Goal: Task Accomplishment & Management: Manage account settings

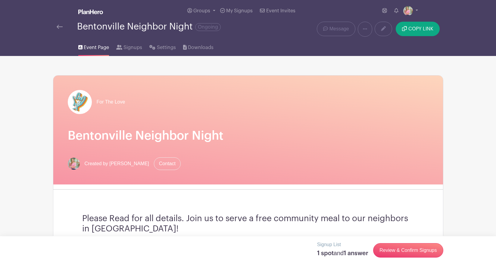
click at [60, 26] on img at bounding box center [60, 27] width 6 height 4
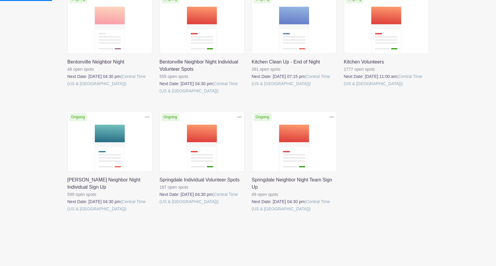
scroll to position [112, 0]
click at [252, 212] on link at bounding box center [252, 212] width 0 height 0
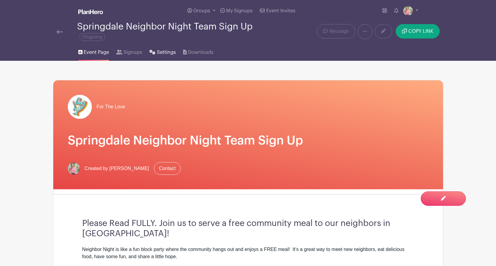
click at [164, 54] on span "Settings" at bounding box center [166, 52] width 19 height 7
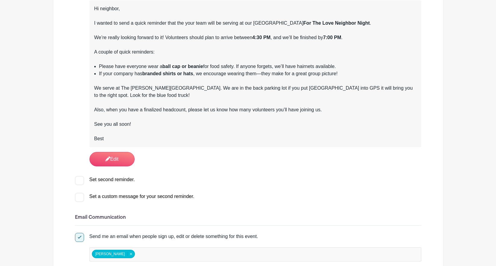
scroll to position [290, 0]
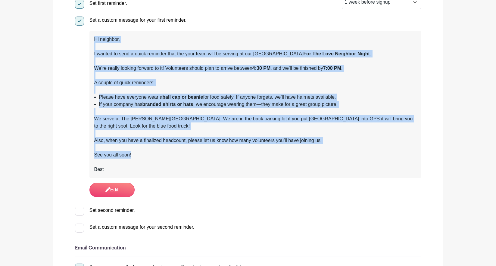
drag, startPoint x: 135, startPoint y: 156, endPoint x: 91, endPoint y: 39, distance: 125.4
click at [91, 39] on div "Hi neighbor, I wanted to send a quick reminder that the your team will be servi…" at bounding box center [255, 104] width 332 height 147
copy div "Hi neighbor, I wanted to send a quick reminder that the your team will be servi…"
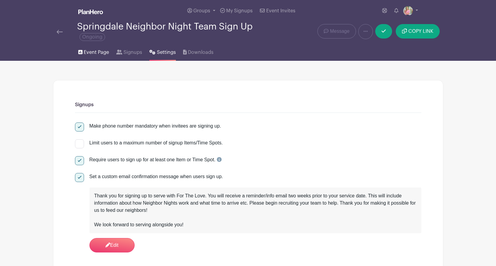
scroll to position [0, 0]
click at [93, 53] on span "Event Page" at bounding box center [96, 52] width 25 height 7
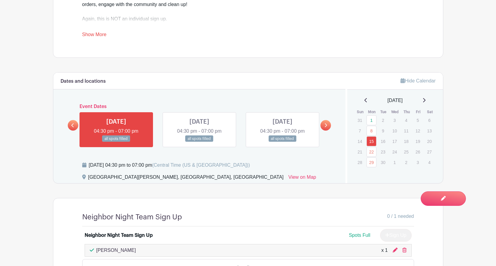
scroll to position [310, 0]
click at [370, 151] on link "22" at bounding box center [371, 152] width 10 height 10
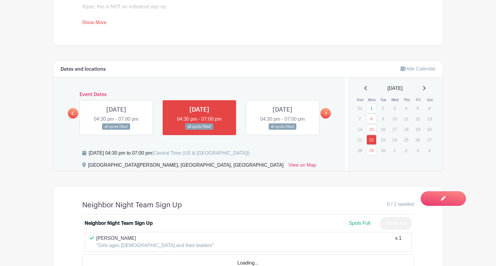
scroll to position [344, 0]
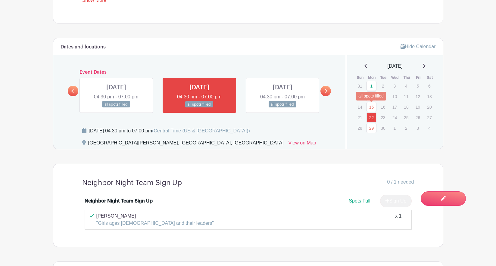
click at [371, 107] on link "15" at bounding box center [371, 107] width 10 height 10
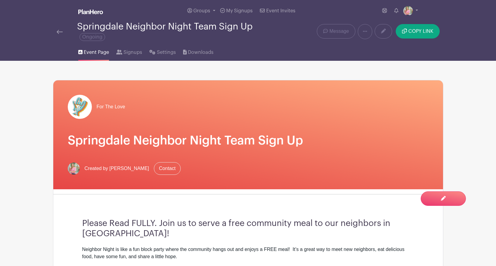
click at [59, 32] on img at bounding box center [60, 32] width 6 height 4
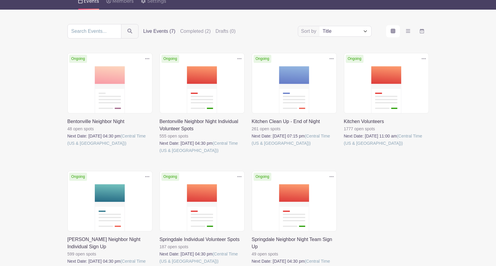
scroll to position [62, 0]
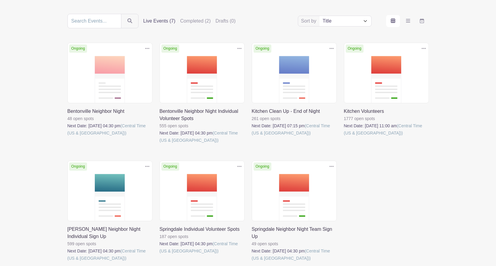
click at [160, 144] on link at bounding box center [160, 144] width 0 height 0
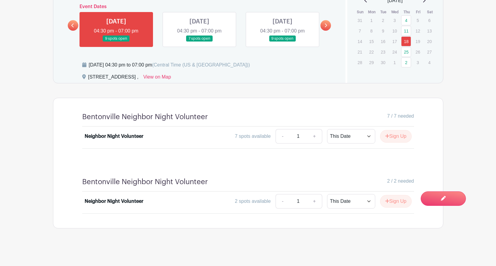
scroll to position [382, 0]
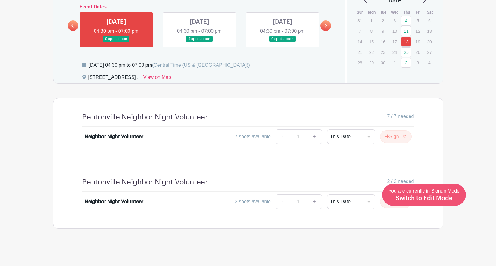
click at [442, 198] on span "Switch to Edit Mode" at bounding box center [423, 198] width 57 height 6
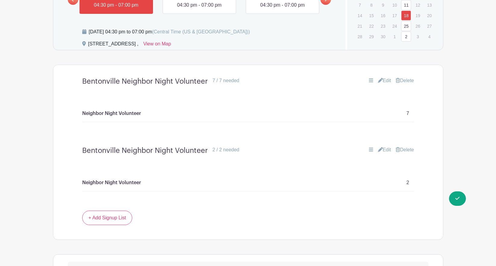
scroll to position [422, 0]
click at [407, 149] on link "Delete" at bounding box center [404, 149] width 18 height 7
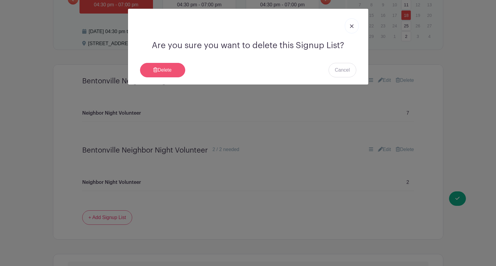
click at [165, 70] on link "Delete" at bounding box center [162, 70] width 45 height 14
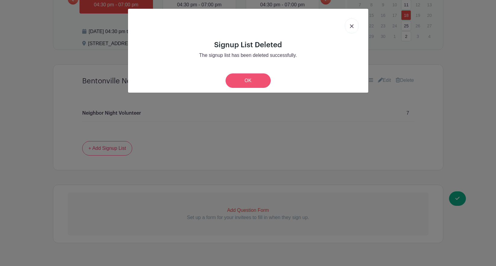
click at [246, 80] on link "OK" at bounding box center [247, 80] width 45 height 14
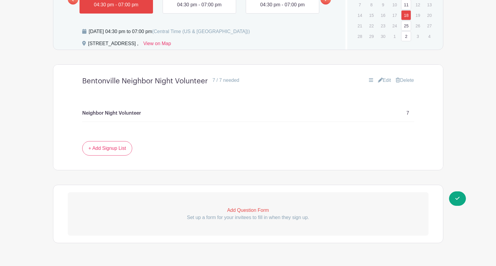
click at [407, 26] on link "25" at bounding box center [406, 26] width 10 height 10
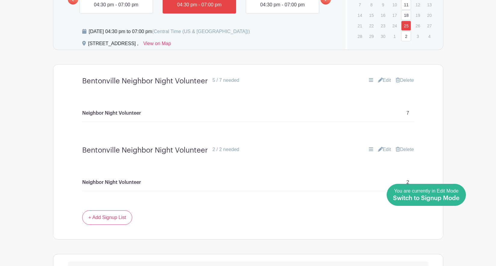
click at [459, 197] on span "Switch to Signup Mode" at bounding box center [426, 198] width 67 height 6
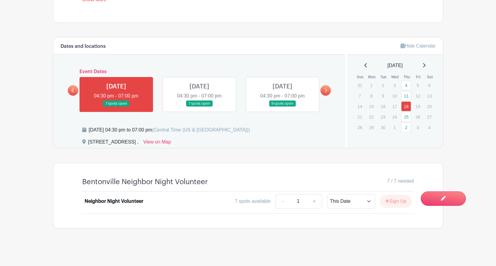
scroll to position [334, 0]
click at [407, 112] on link "25" at bounding box center [406, 117] width 10 height 10
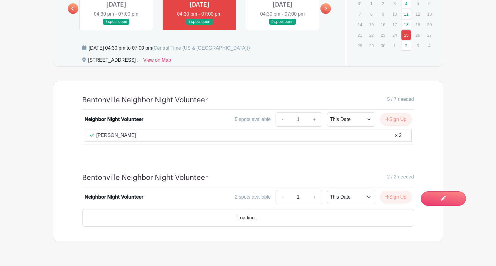
scroll to position [394, 0]
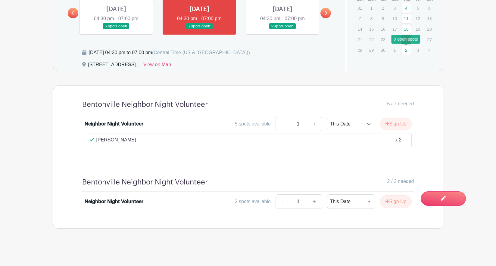
click at [406, 49] on link "2" at bounding box center [406, 50] width 10 height 10
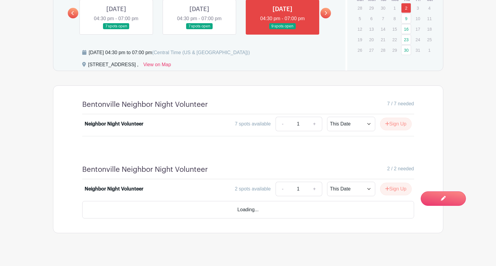
scroll to position [382, 0]
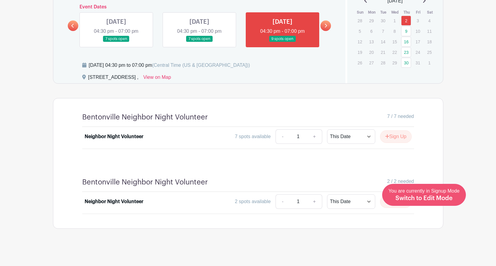
click at [443, 199] on span "Switch to Edit Mode" at bounding box center [423, 198] width 57 height 6
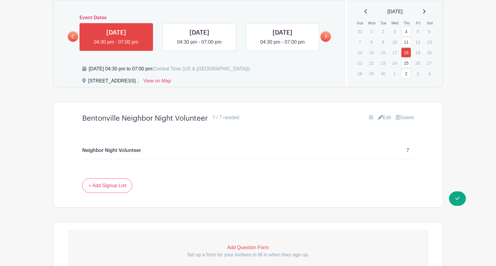
scroll to position [392, 0]
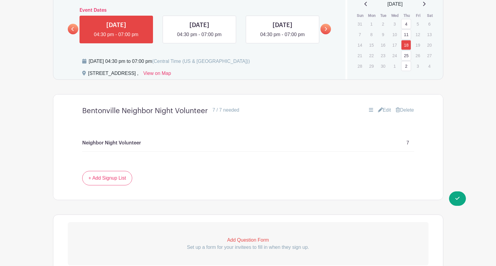
click at [407, 56] on link "25" at bounding box center [406, 56] width 10 height 10
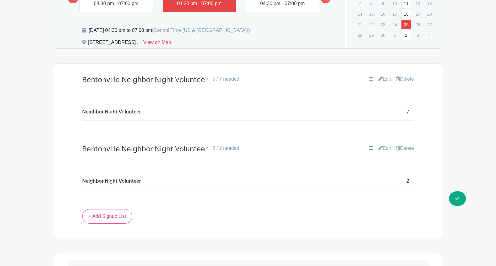
scroll to position [426, 0]
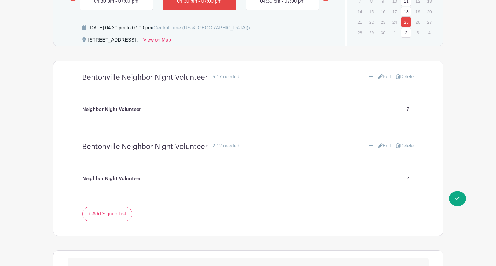
click at [407, 145] on link "Delete" at bounding box center [404, 145] width 18 height 7
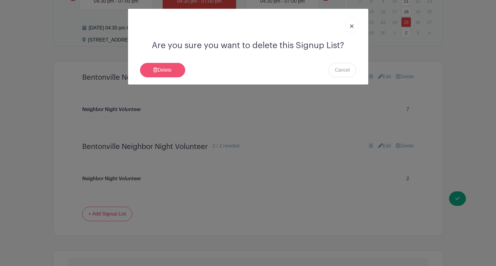
click at [166, 70] on link "Delete" at bounding box center [162, 70] width 45 height 14
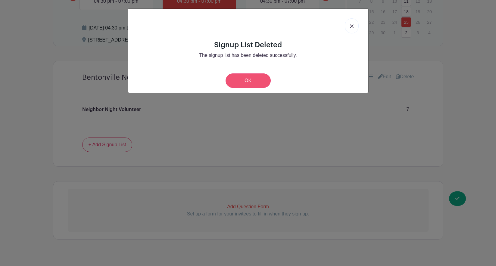
click at [251, 78] on link "OK" at bounding box center [247, 80] width 45 height 14
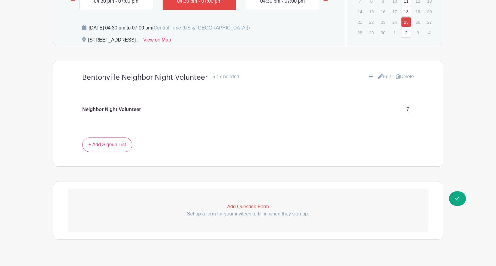
click at [407, 32] on link "2" at bounding box center [406, 33] width 10 height 10
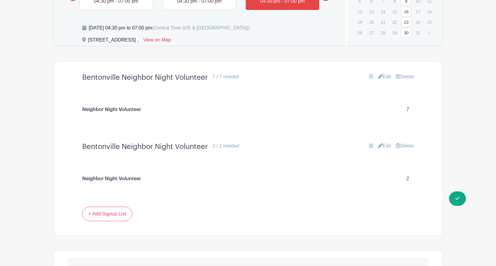
click at [404, 145] on link "Delete" at bounding box center [404, 145] width 18 height 7
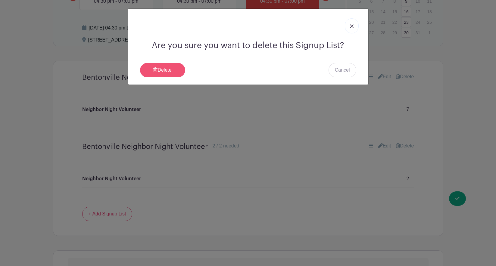
click at [178, 69] on link "Delete" at bounding box center [162, 70] width 45 height 14
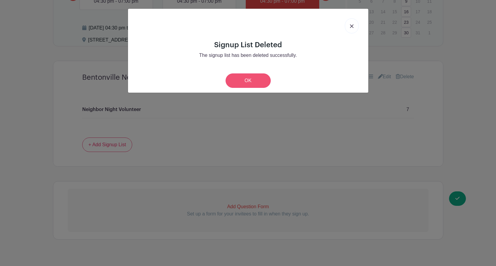
click at [246, 79] on link "OK" at bounding box center [247, 80] width 45 height 14
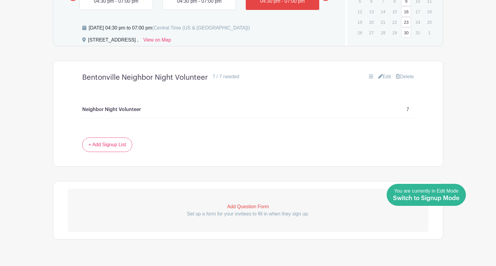
click at [450, 200] on span "Switch to Signup Mode" at bounding box center [426, 198] width 67 height 6
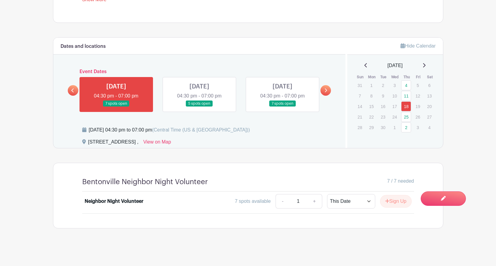
scroll to position [317, 0]
click at [406, 117] on link "25" at bounding box center [406, 117] width 10 height 10
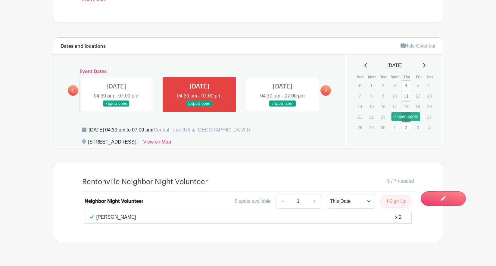
click at [407, 128] on link "2" at bounding box center [406, 127] width 10 height 10
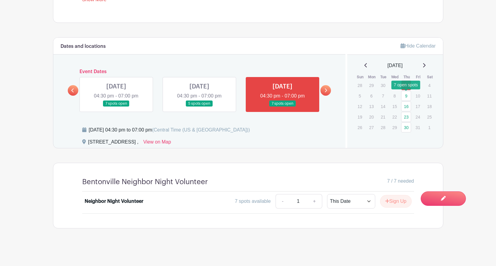
click at [405, 96] on link "9" at bounding box center [406, 96] width 10 height 10
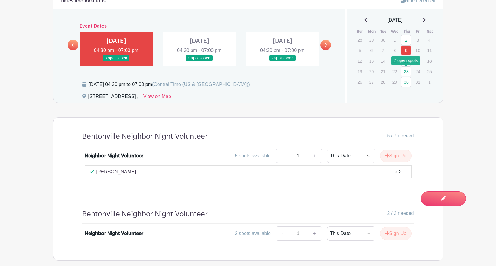
scroll to position [367, 0]
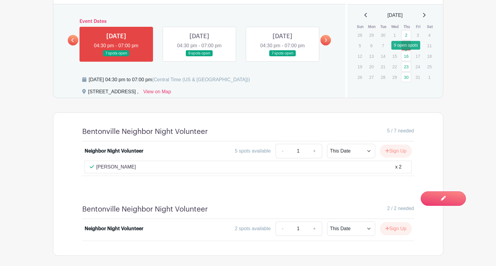
click at [407, 56] on link "16" at bounding box center [406, 56] width 10 height 10
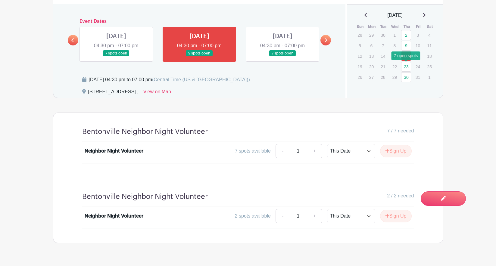
click at [406, 68] on link "23" at bounding box center [406, 67] width 10 height 10
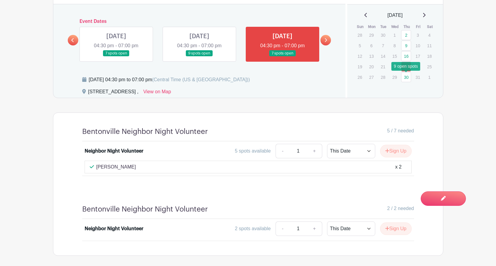
click at [406, 77] on link "30" at bounding box center [406, 77] width 10 height 10
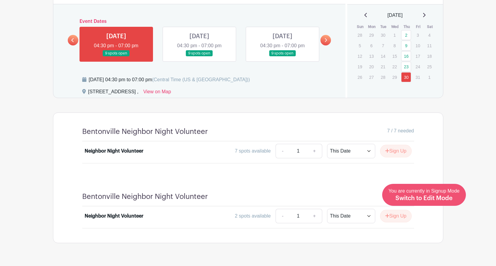
click at [441, 199] on span "Switch to Edit Mode" at bounding box center [423, 198] width 57 height 6
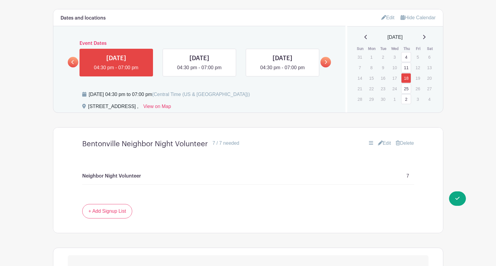
scroll to position [364, 0]
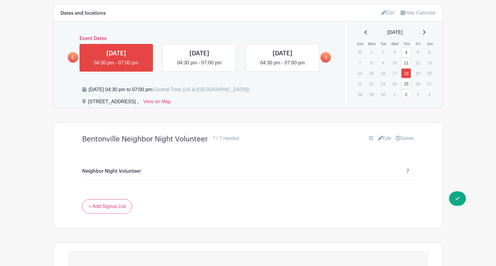
click at [407, 62] on link "11" at bounding box center [406, 63] width 10 height 10
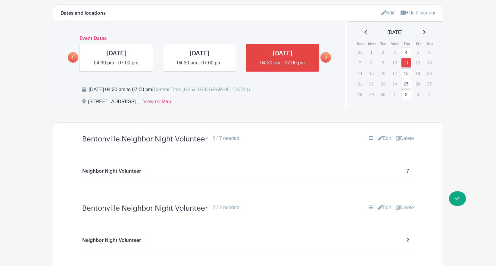
click at [404, 207] on link "Delete" at bounding box center [404, 207] width 18 height 7
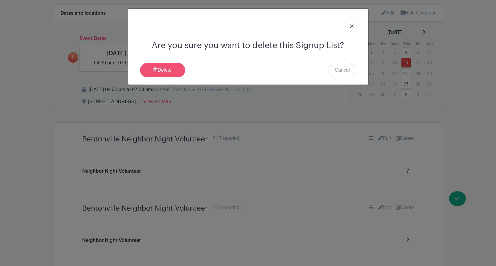
click at [169, 70] on link "Delete" at bounding box center [162, 70] width 45 height 14
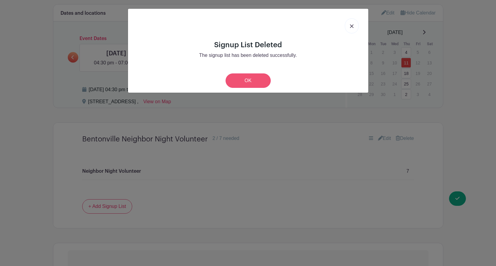
click at [251, 84] on link "OK" at bounding box center [247, 80] width 45 height 14
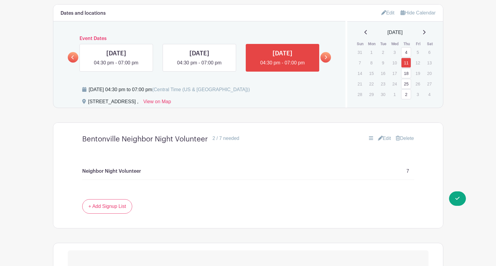
click at [406, 74] on link "18" at bounding box center [406, 73] width 10 height 10
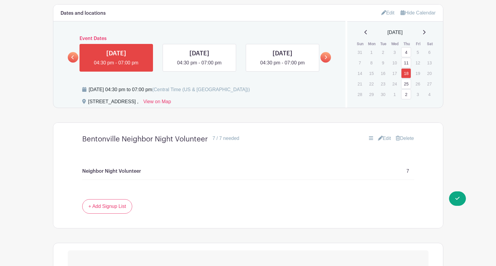
click at [406, 140] on link "Delete" at bounding box center [404, 138] width 18 height 7
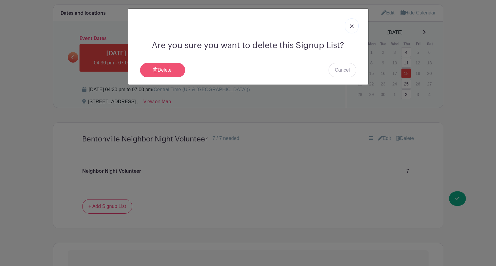
click at [166, 69] on link "Delete" at bounding box center [162, 70] width 45 height 14
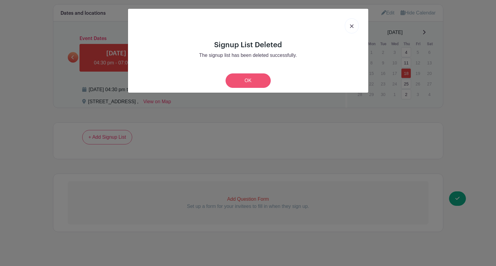
click at [252, 78] on link "OK" at bounding box center [247, 80] width 45 height 14
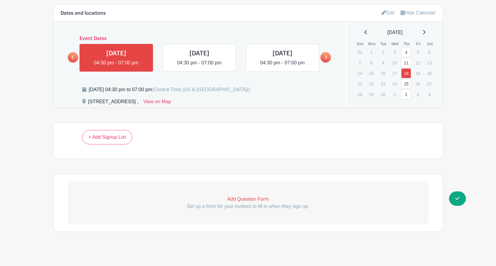
click at [406, 84] on link "25" at bounding box center [406, 84] width 10 height 10
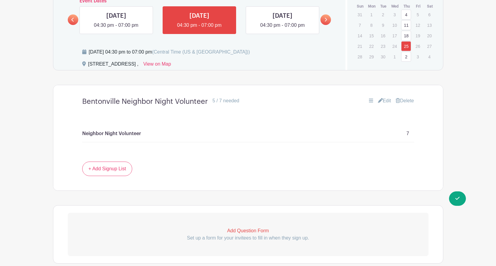
scroll to position [393, 0]
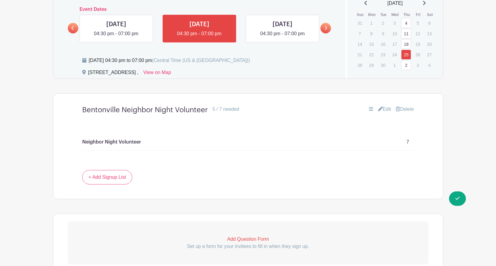
click at [407, 64] on link "2" at bounding box center [406, 65] width 10 height 10
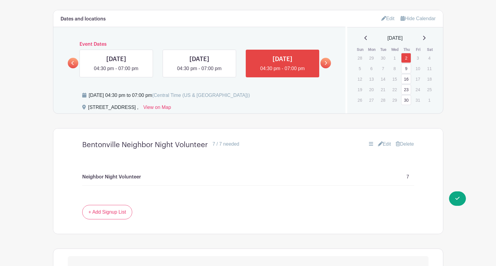
scroll to position [354, 0]
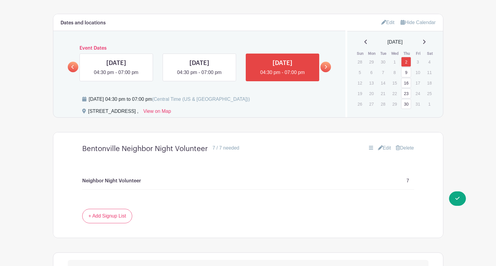
click at [407, 73] on link "9" at bounding box center [406, 72] width 10 height 10
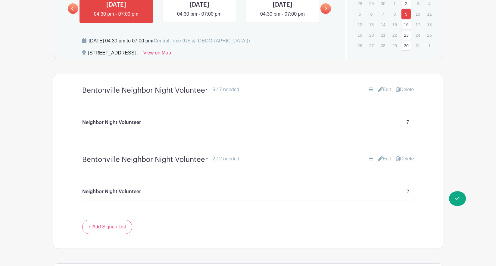
scroll to position [413, 0]
click at [405, 157] on link "Delete" at bounding box center [404, 158] width 18 height 7
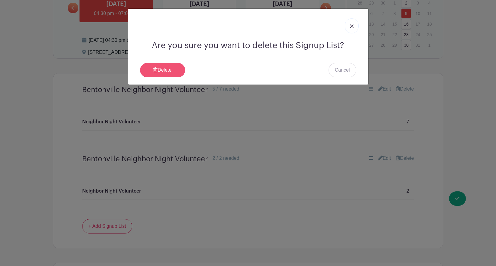
click at [169, 68] on link "Delete" at bounding box center [162, 70] width 45 height 14
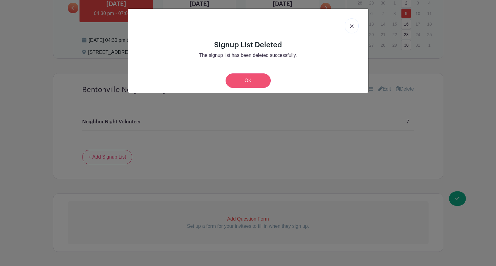
click at [244, 80] on link "OK" at bounding box center [247, 80] width 45 height 14
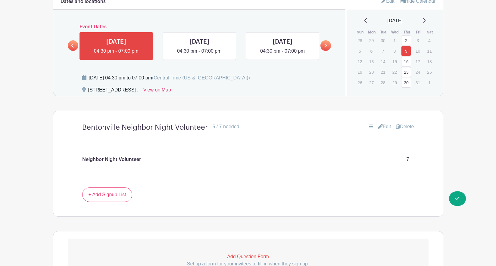
scroll to position [357, 0]
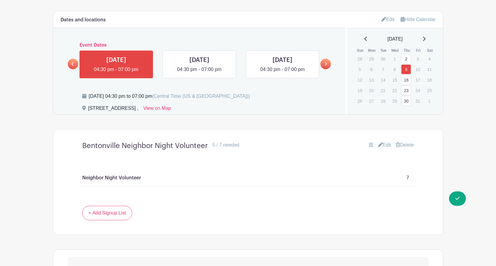
click at [405, 81] on link "16" at bounding box center [406, 80] width 10 height 10
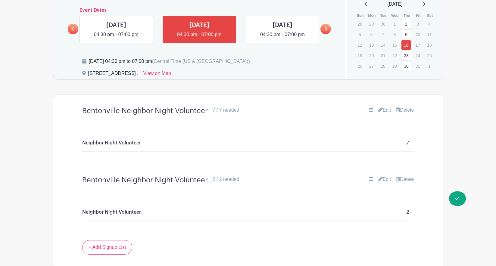
scroll to position [407, 0]
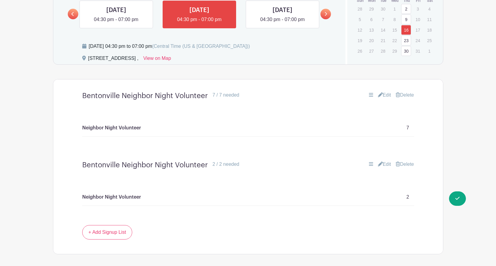
click at [410, 164] on link "Delete" at bounding box center [404, 164] width 18 height 7
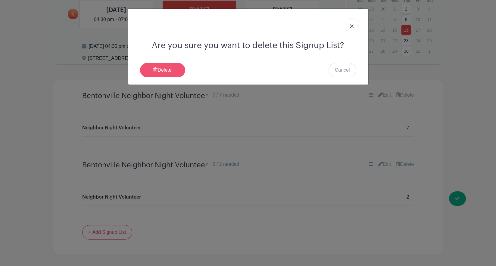
click at [171, 68] on link "Delete" at bounding box center [162, 70] width 45 height 14
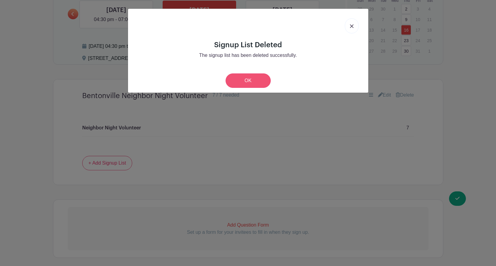
click at [253, 80] on link "OK" at bounding box center [247, 80] width 45 height 14
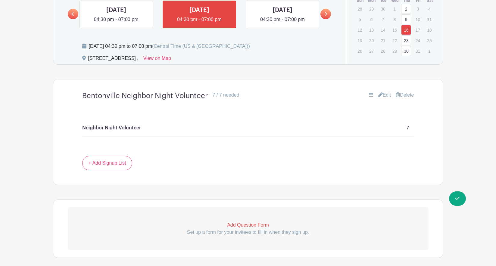
click at [407, 41] on link "23" at bounding box center [406, 41] width 10 height 10
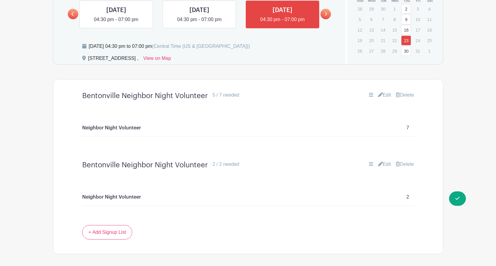
click at [407, 163] on link "Delete" at bounding box center [404, 164] width 18 height 7
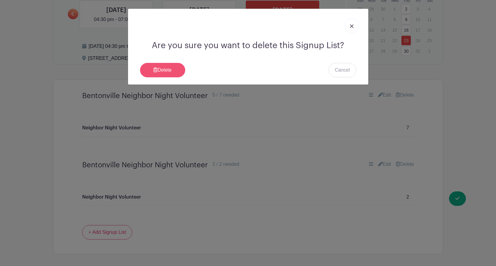
click at [168, 70] on link "Delete" at bounding box center [162, 70] width 45 height 14
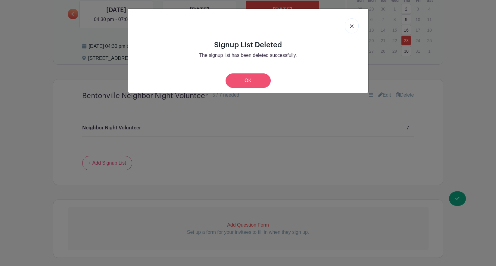
click at [246, 79] on link "OK" at bounding box center [247, 80] width 45 height 14
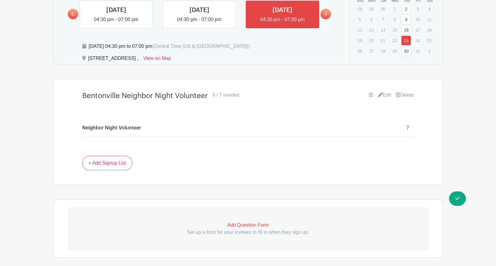
click at [408, 51] on link "30" at bounding box center [406, 51] width 10 height 10
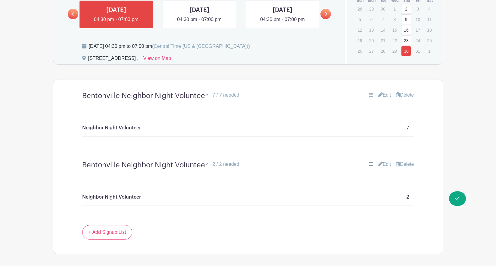
click at [404, 163] on link "Delete" at bounding box center [404, 164] width 18 height 7
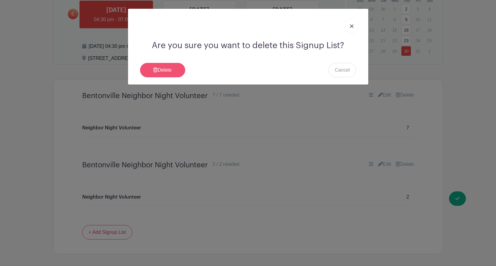
click at [165, 68] on link "Delete" at bounding box center [162, 70] width 45 height 14
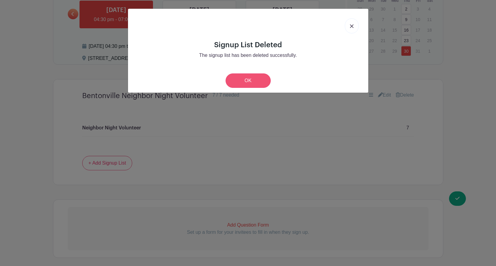
click at [244, 79] on link "OK" at bounding box center [247, 80] width 45 height 14
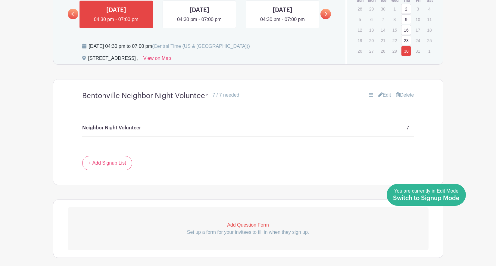
click at [457, 197] on span "Switch to Signup Mode" at bounding box center [426, 198] width 67 height 6
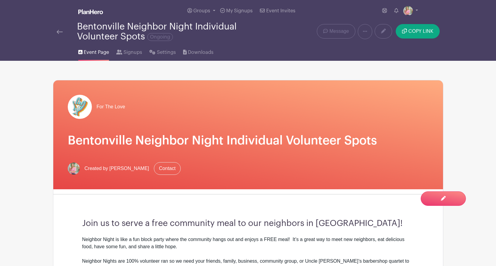
click at [59, 30] on link at bounding box center [60, 31] width 6 height 7
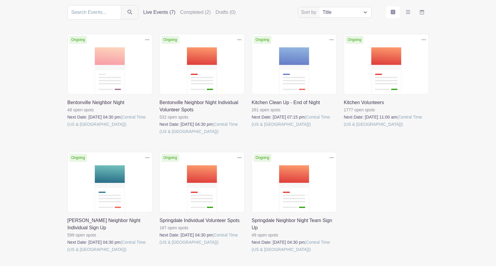
scroll to position [71, 0]
click at [67, 253] on link at bounding box center [67, 253] width 0 height 0
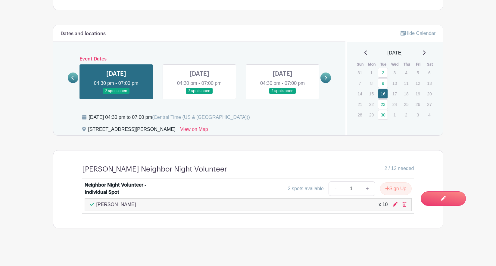
scroll to position [342, 0]
click at [384, 104] on div "Hide Calendar [DATE] Sun Mon Tue Wed Thu Fri Sat 31 1 2 3 4 5 6 7 8 9 10 11 12 …" at bounding box center [394, 80] width 98 height 110
click at [383, 104] on div "Hide Calendar [DATE] Sun Mon Tue Wed Thu Fri Sat 31 1 2 3 4 5 6 7 8 9 10 11 12 …" at bounding box center [394, 80] width 98 height 110
